Goal: Entertainment & Leisure: Consume media (video, audio)

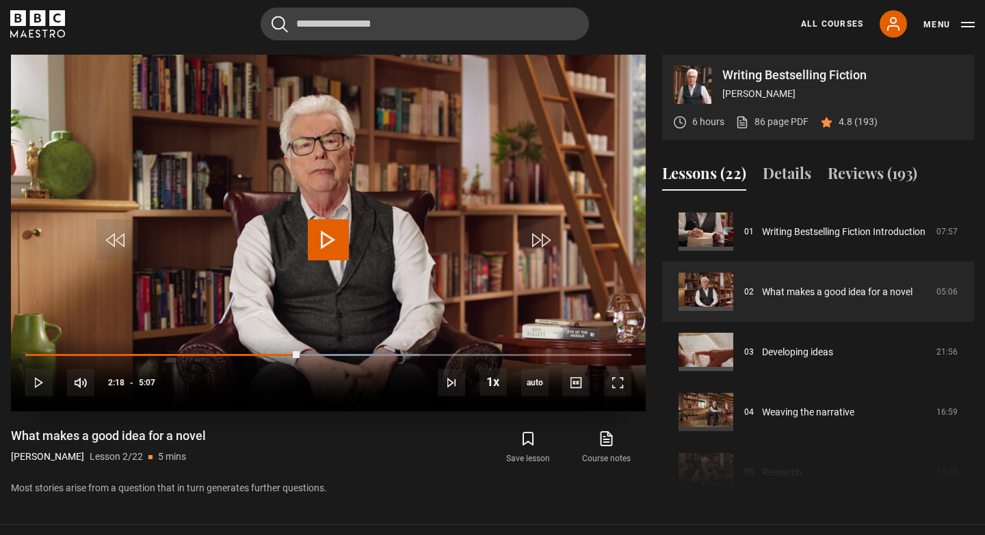
click at [328, 239] on span "Video Player" at bounding box center [328, 240] width 41 height 41
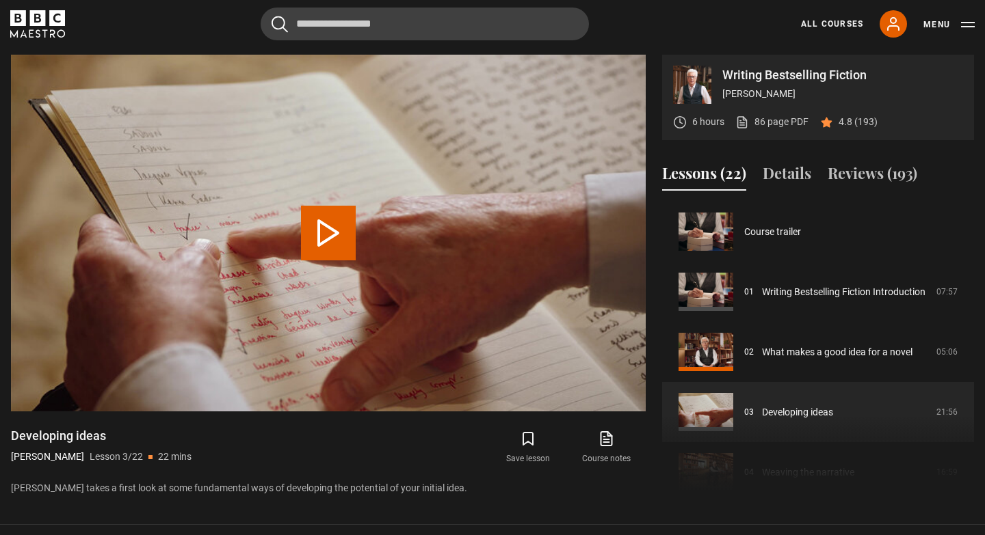
scroll to position [120, 0]
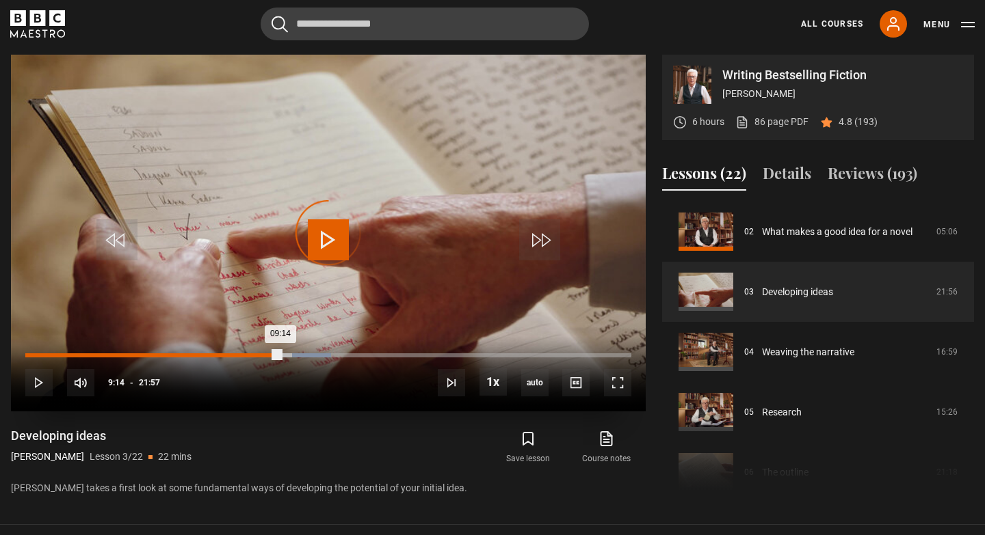
click at [280, 354] on div "Loaded : 50.49% 09:14 09:14" at bounding box center [328, 356] width 606 height 4
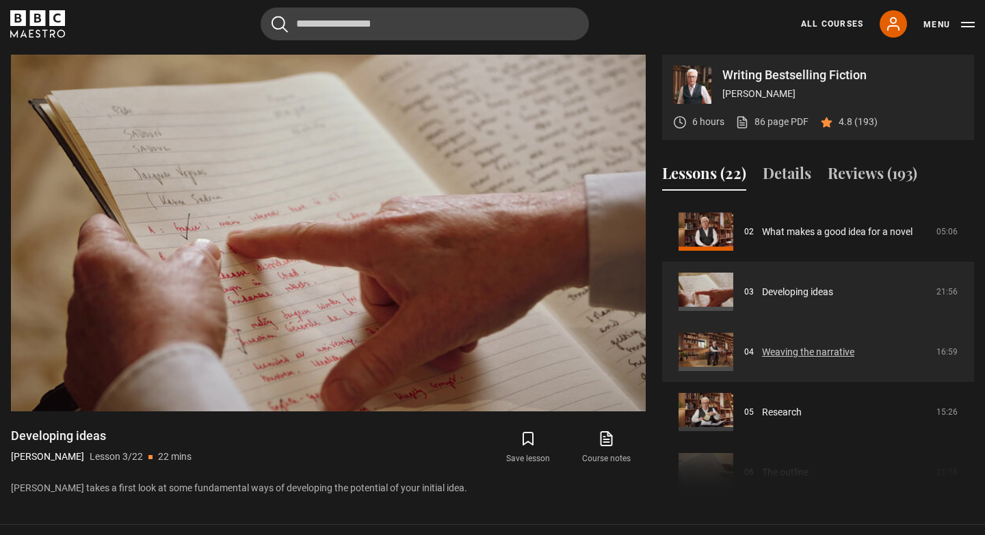
click at [762, 351] on link "Weaving the narrative" at bounding box center [808, 352] width 92 height 14
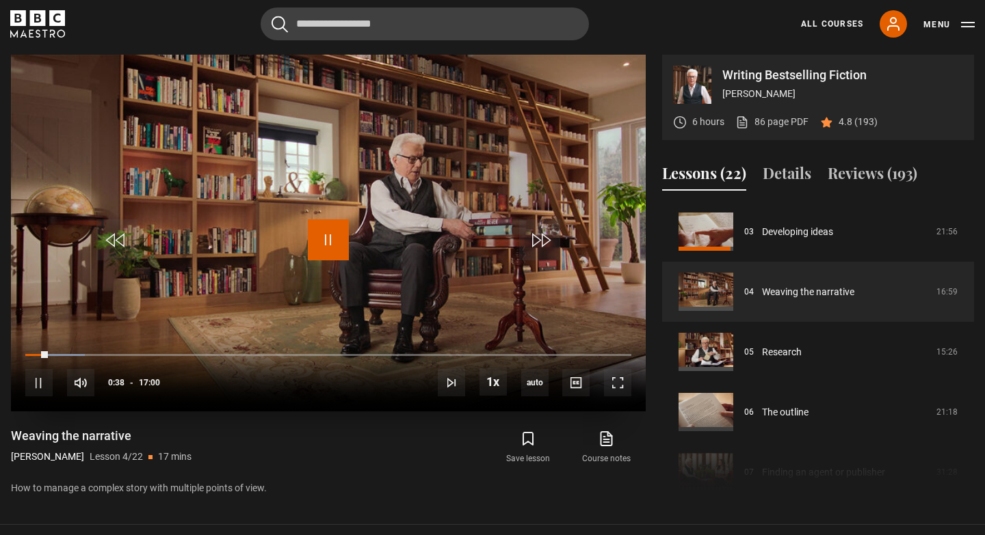
click at [332, 243] on span "Video Player" at bounding box center [328, 240] width 41 height 41
